Goal: Information Seeking & Learning: Understand process/instructions

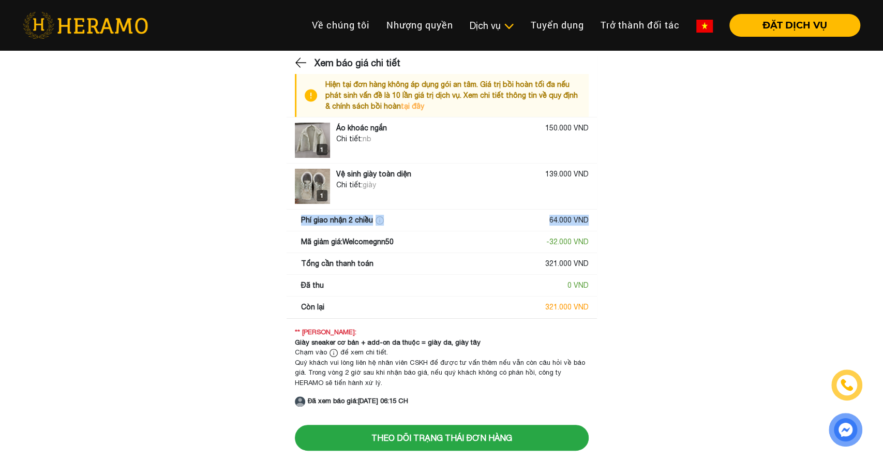
drag, startPoint x: 302, startPoint y: 218, endPoint x: 614, endPoint y: 224, distance: 312.4
click at [614, 224] on main "Xem báo giá chi tiết Hiện tại đơn hàng không áp dụng gói an tâm. Giá trị bồi ho…" at bounding box center [441, 231] width 883 height 351
click at [354, 220] on div "Phí giao nhận 2 chiều" at bounding box center [343, 220] width 85 height 11
drag, startPoint x: 388, startPoint y: 218, endPoint x: 399, endPoint y: 216, distance: 11.6
click at [389, 218] on div "Phí giao nhận 2 chiều 64.000 VND" at bounding box center [445, 220] width 288 height 11
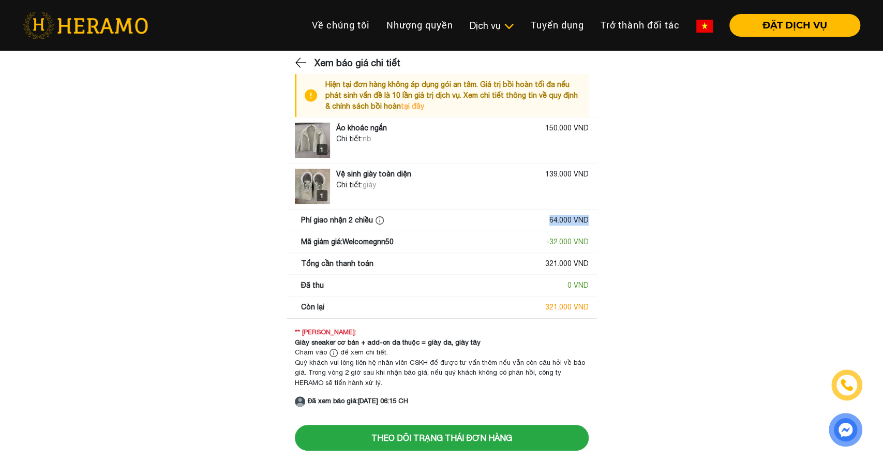
drag, startPoint x: 537, startPoint y: 217, endPoint x: 642, endPoint y: 220, distance: 105.0
click at [642, 220] on main "Xem báo giá chi tiết Hiện tại đơn hàng không áp dụng gói an tâm. Giá trị bồi ho…" at bounding box center [441, 231] width 883 height 351
drag, startPoint x: 362, startPoint y: 219, endPoint x: 374, endPoint y: 222, distance: 12.8
click at [373, 222] on div "Phí giao nhận 2 chiều" at bounding box center [343, 220] width 85 height 11
drag, startPoint x: 332, startPoint y: 222, endPoint x: 367, endPoint y: 222, distance: 34.7
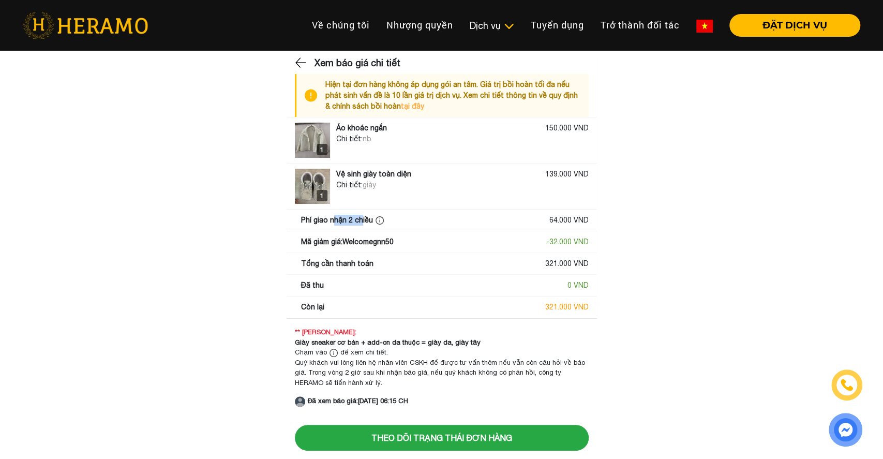
click at [363, 222] on div "Phí giao nhận 2 chiều" at bounding box center [343, 220] width 85 height 11
drag, startPoint x: 347, startPoint y: 231, endPoint x: 368, endPoint y: 231, distance: 21.2
click at [368, 231] on div "Mã giảm giá: Welcomegnn50 - 32.000 VND" at bounding box center [442, 241] width 310 height 21
drag, startPoint x: 543, startPoint y: 219, endPoint x: 605, endPoint y: 219, distance: 62.1
click at [605, 219] on main "Xem báo giá chi tiết Hiện tại đơn hàng không áp dụng gói an tâm. Giá trị bồi ho…" at bounding box center [441, 231] width 883 height 351
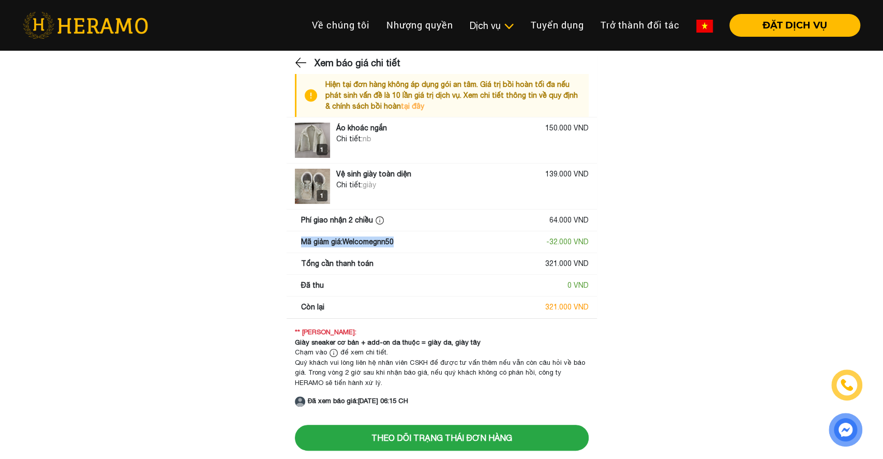
drag, startPoint x: 389, startPoint y: 243, endPoint x: 293, endPoint y: 245, distance: 96.7
click at [287, 243] on div "Mã giảm giá: Welcomegnn50 - 32.000 VND" at bounding box center [442, 241] width 310 height 21
click at [352, 251] on div "Mã giảm giá: Welcomegnn50 - 32.000 VND" at bounding box center [442, 241] width 310 height 21
drag, startPoint x: 546, startPoint y: 225, endPoint x: 591, endPoint y: 221, distance: 45.2
click at [589, 221] on div "Phí giao nhận 2 chiều 64.000 VND" at bounding box center [442, 219] width 310 height 21
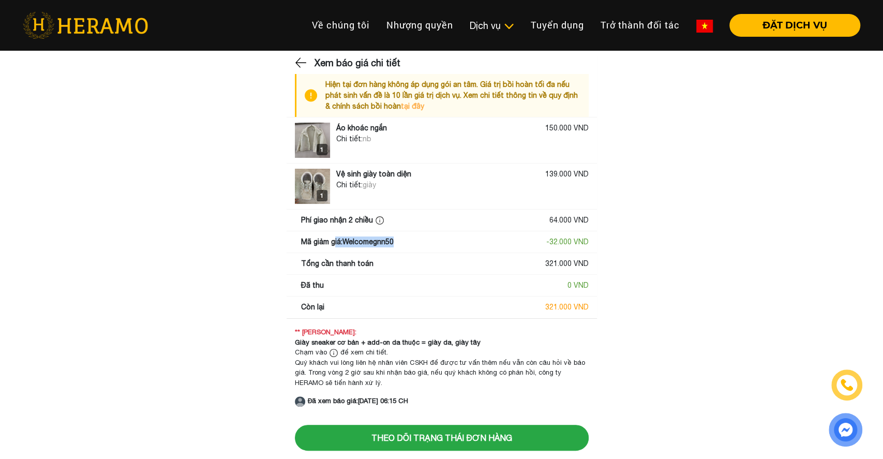
drag, startPoint x: 334, startPoint y: 239, endPoint x: 441, endPoint y: 251, distance: 108.2
click at [441, 251] on div "Mã giảm giá: Welcomegnn50 - 32.000 VND" at bounding box center [442, 241] width 310 height 21
click at [399, 245] on div "Mã giảm giá: Welcomegnn50 - 32.000 VND" at bounding box center [445, 241] width 288 height 11
